Goal: Download file/media

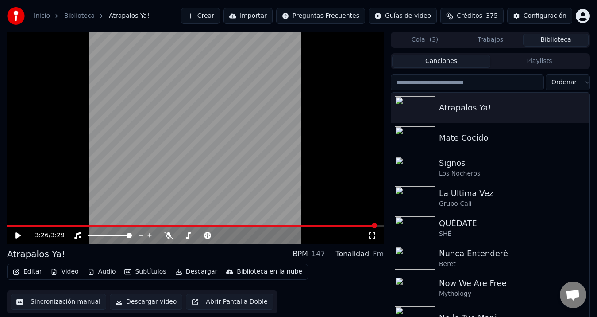
click at [558, 43] on button "Biblioteca" at bounding box center [556, 40] width 66 height 13
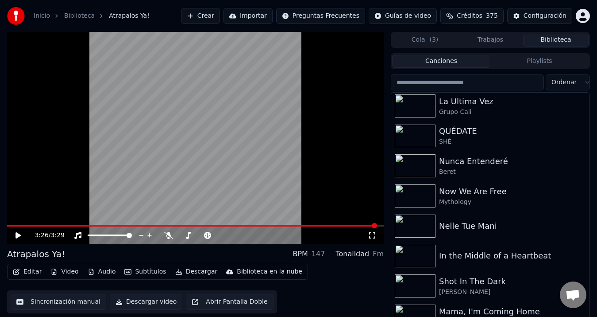
scroll to position [77, 0]
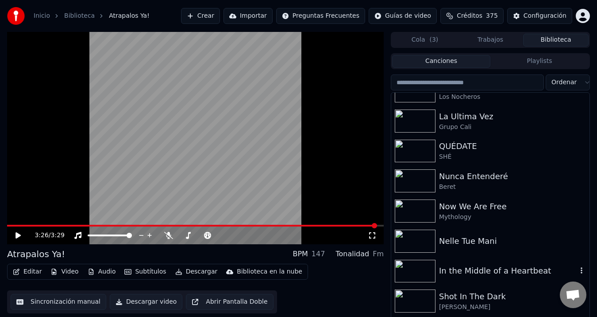
click at [459, 273] on div "In the Middle of a Heartbeat" at bounding box center [508, 270] width 138 height 12
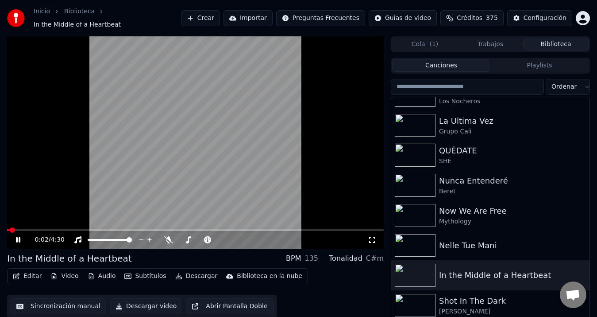
click at [9, 229] on span at bounding box center [8, 230] width 3 height 2
click at [260, 237] on icon at bounding box center [260, 239] width 4 height 4
click at [252, 239] on icon at bounding box center [252, 239] width 4 height 1
click at [105, 270] on button "Audio" at bounding box center [101, 276] width 35 height 12
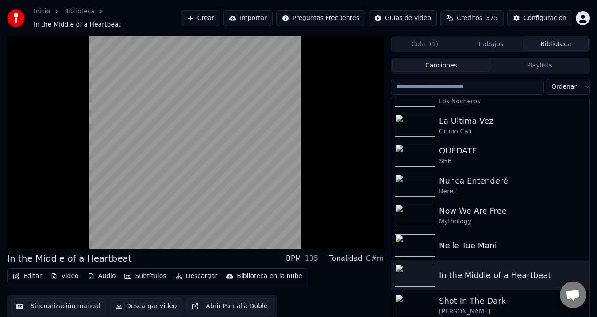
click at [322, 270] on div "Editar Video Audio Subtítulos Descargar Biblioteca en la nube Sincronización ma…" at bounding box center [195, 293] width 377 height 50
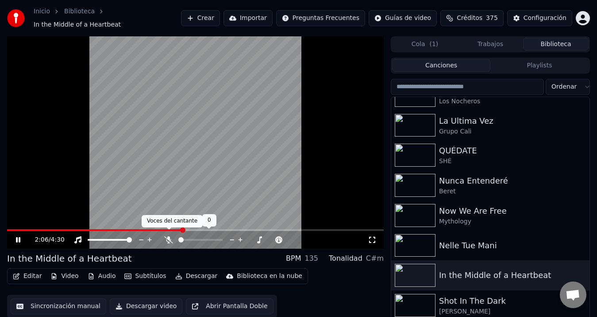
click at [170, 237] on icon at bounding box center [168, 239] width 9 height 7
click at [231, 229] on span at bounding box center [195, 230] width 377 height 2
click at [263, 229] on span at bounding box center [195, 230] width 377 height 2
click at [286, 229] on span at bounding box center [195, 230] width 377 height 2
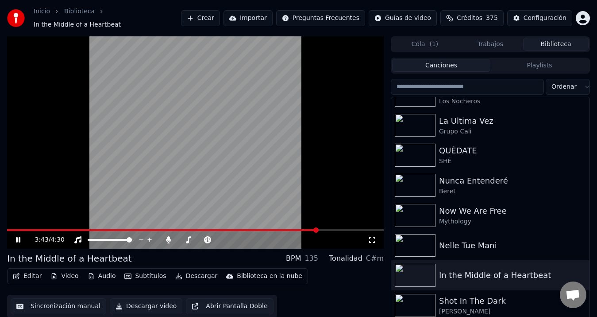
click at [317, 229] on span at bounding box center [195, 230] width 377 height 2
click at [170, 236] on icon at bounding box center [168, 239] width 9 height 7
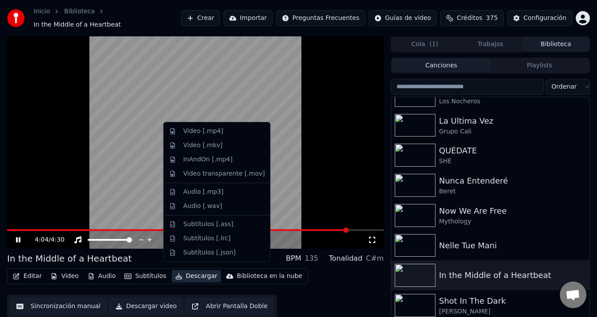
click at [186, 271] on button "Descargar" at bounding box center [197, 276] width 50 height 12
click at [210, 135] on div "Video [.mp4]" at bounding box center [203, 131] width 40 height 9
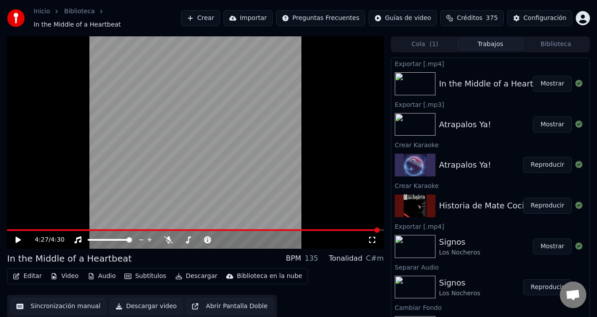
click at [544, 203] on button "Reproducir" at bounding box center [547, 205] width 49 height 16
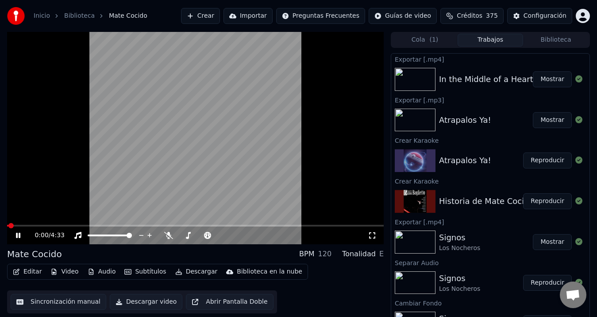
click at [17, 233] on icon at bounding box center [18, 234] width 4 height 5
